Goal: Task Accomplishment & Management: Manage account settings

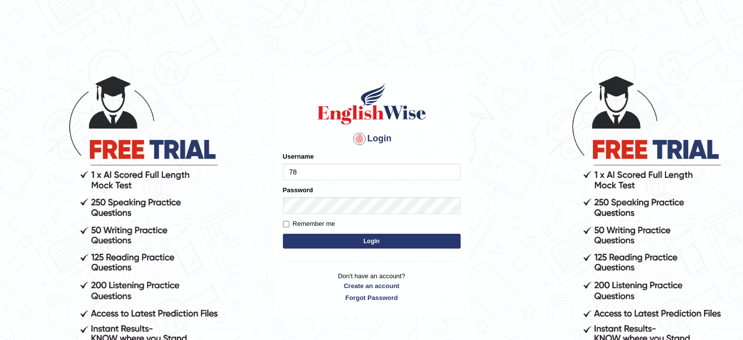
type input "789"
drag, startPoint x: 308, startPoint y: 171, endPoint x: 262, endPoint y: 176, distance: 46.3
click at [262, 176] on body "Login Please fix the following errors: Username 789 Password Remember me Login …" at bounding box center [371, 207] width 743 height 340
